Goal: Navigation & Orientation: Find specific page/section

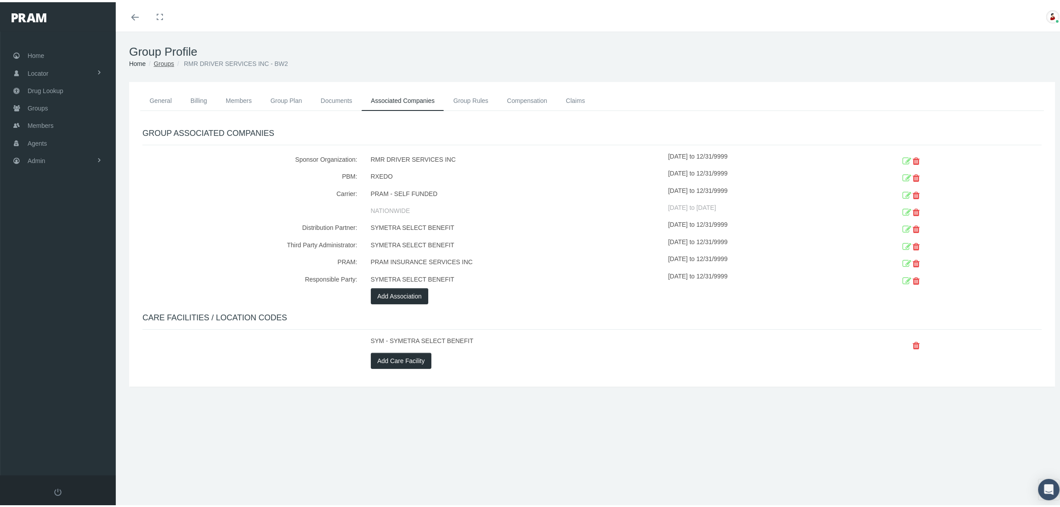
click at [165, 58] on link "Groups" at bounding box center [164, 61] width 20 height 7
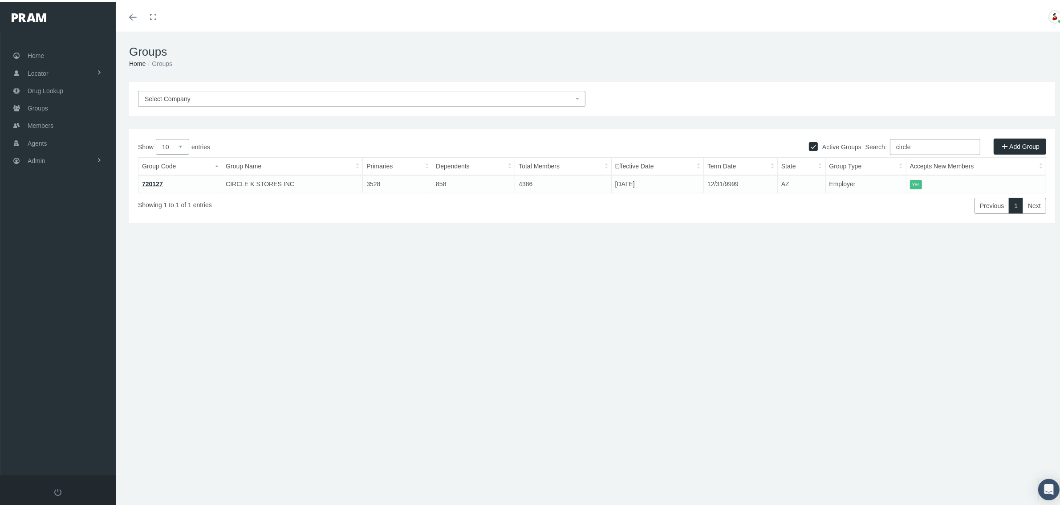
click at [150, 180] on link "720127" at bounding box center [152, 181] width 21 height 7
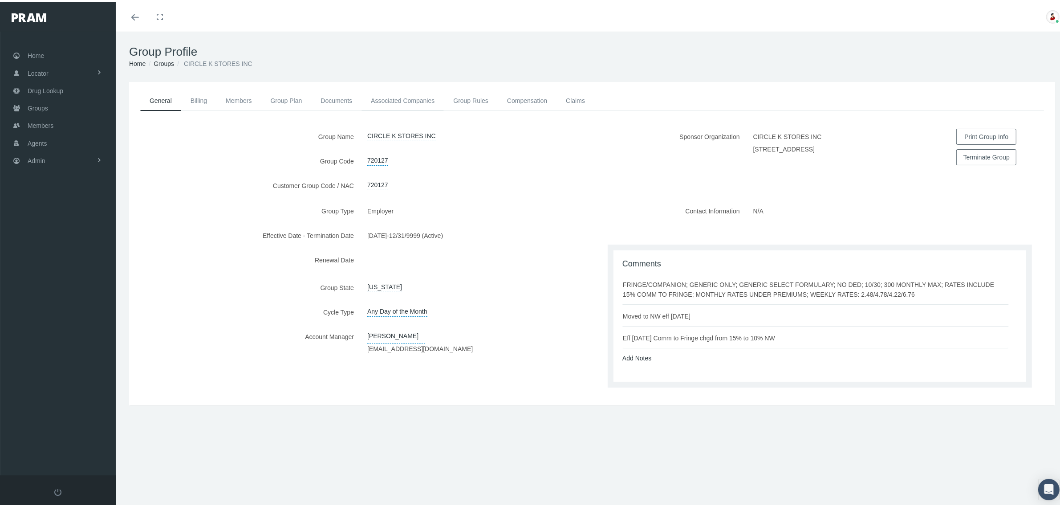
click at [432, 99] on link "Associated Companies" at bounding box center [403, 99] width 82 height 20
